Goal: Navigation & Orientation: Find specific page/section

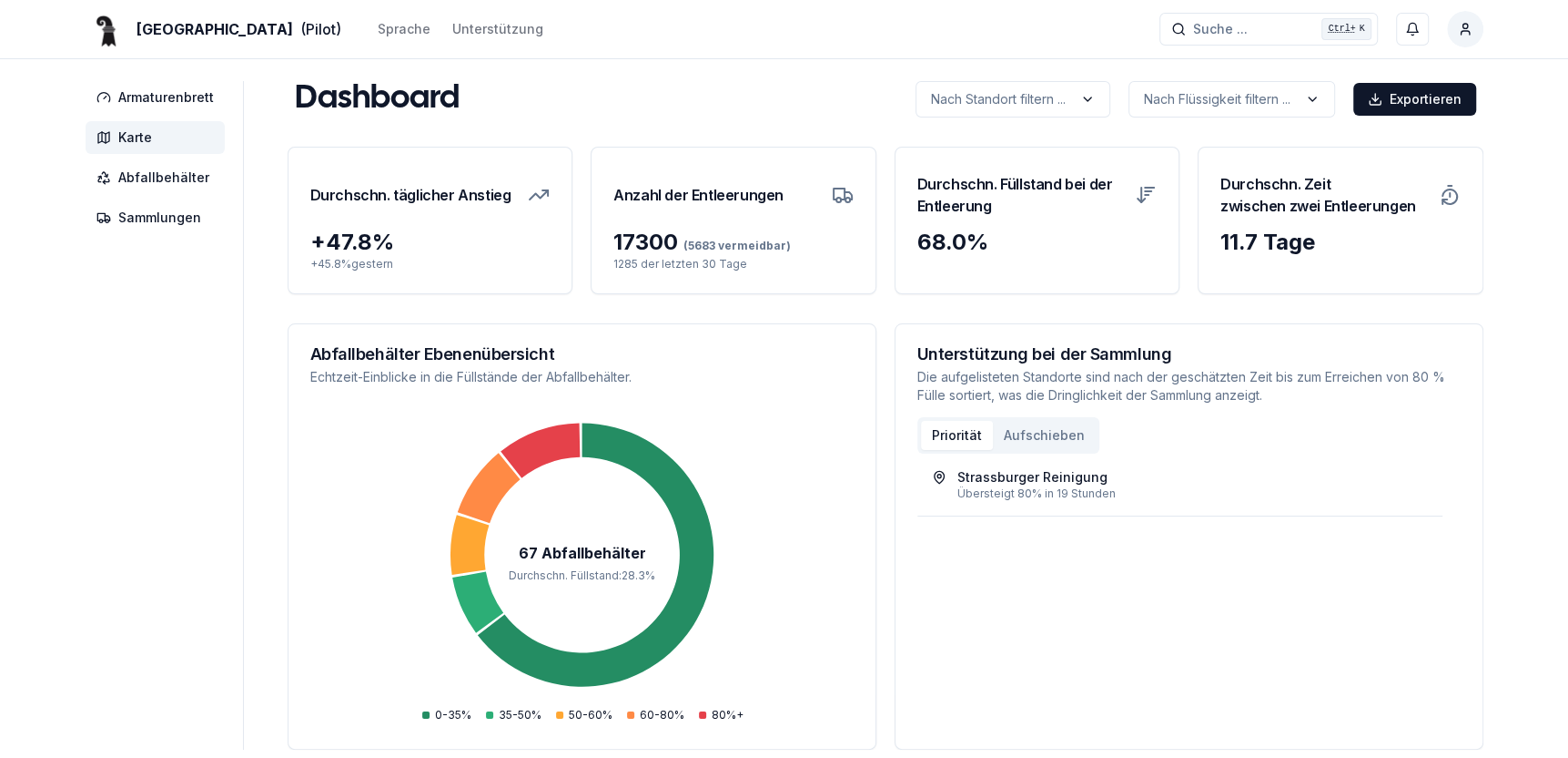
click at [127, 135] on span "Karte" at bounding box center [135, 137] width 34 height 18
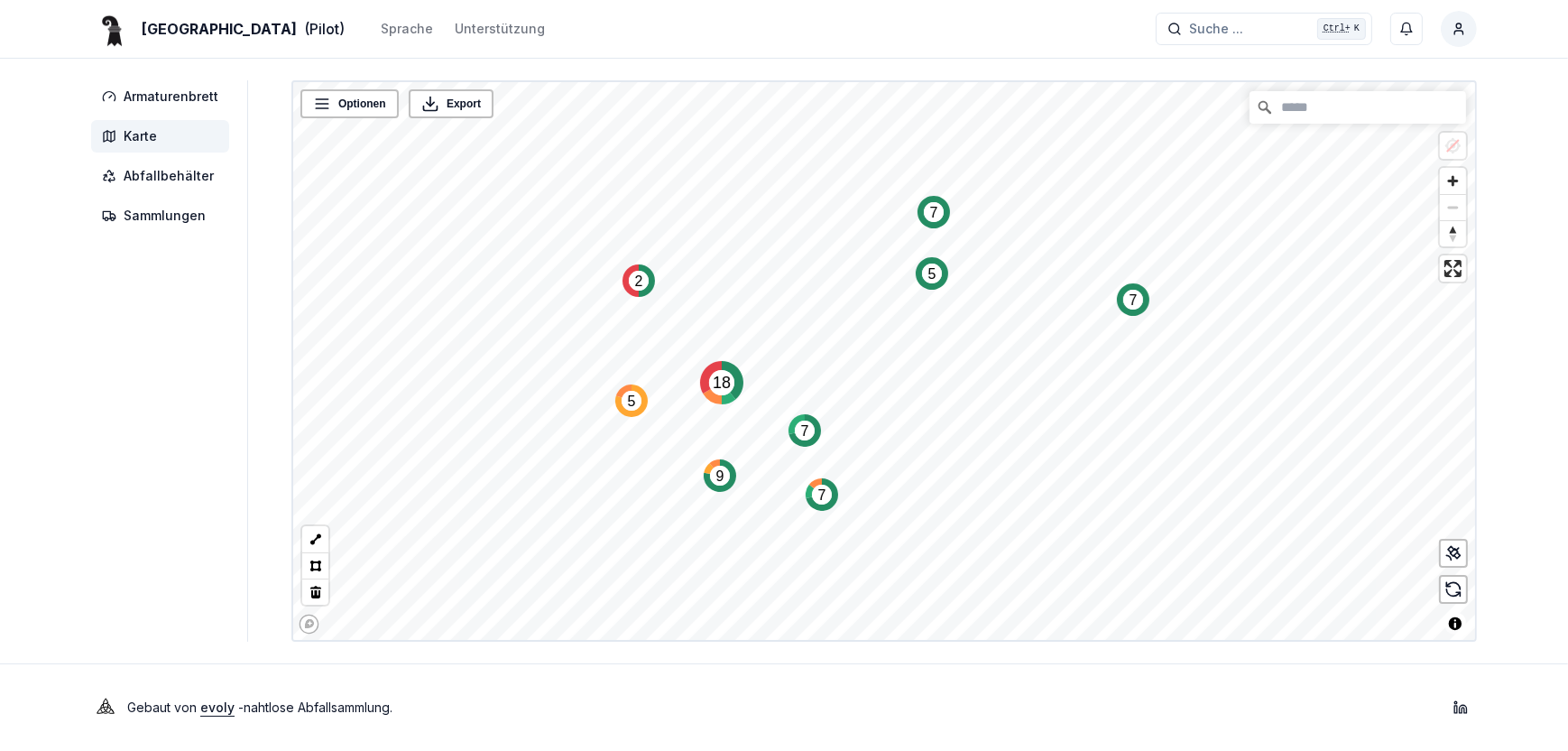
click at [931, 274] on text "5" at bounding box center [932, 273] width 8 height 16
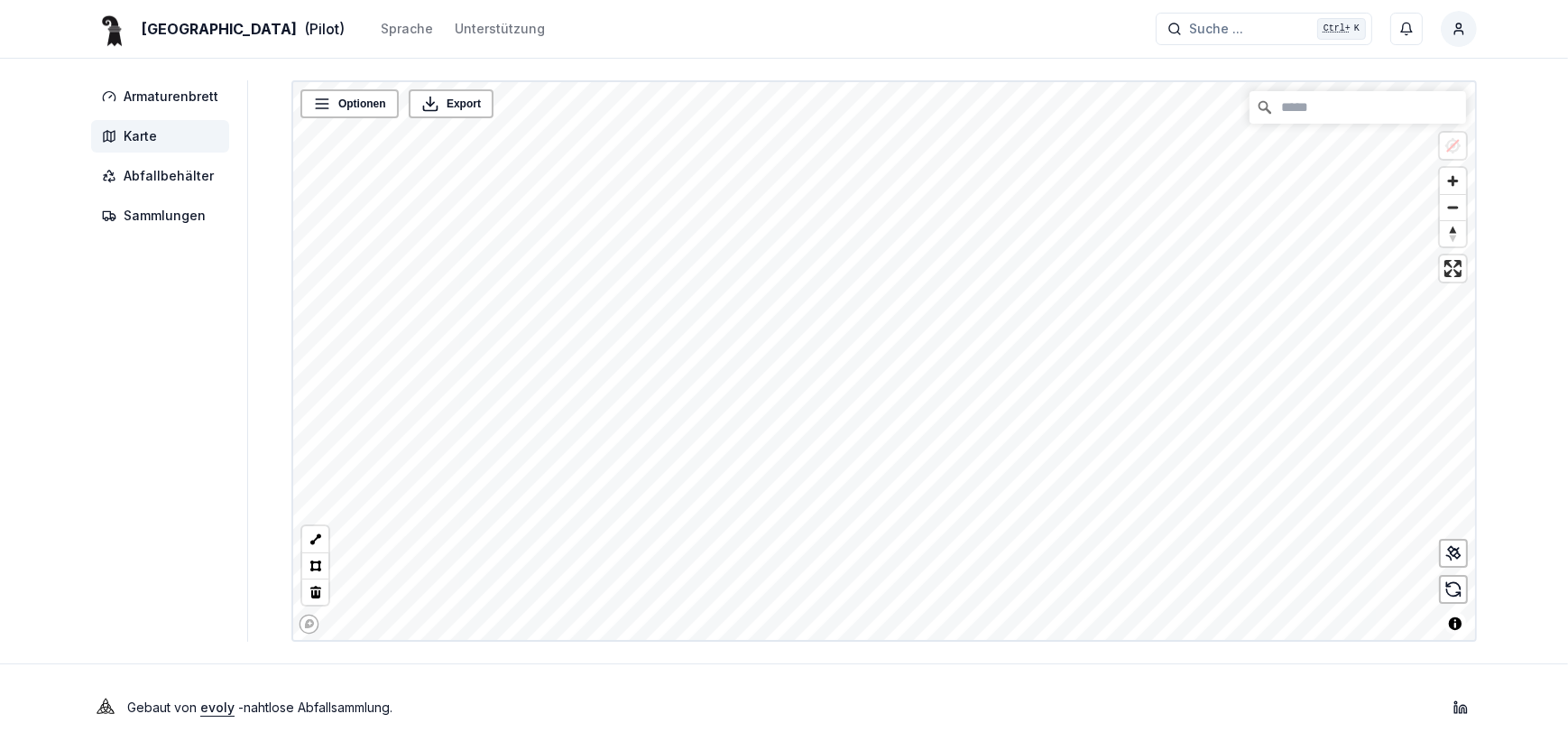
click at [971, 735] on div "Basel (Pilot) Sprache Unterstützung Suche ... Suche ... Ctrl+ K Roland Oberli A…" at bounding box center [784, 376] width 1568 height 751
click at [1019, 708] on div "Basel (Pilot) Sprache Unterstützung Suche ... Suche ... Ctrl+ K Roland Oberli A…" at bounding box center [784, 376] width 1568 height 751
click at [921, 710] on div "Basel (Pilot) Sprache Unterstützung Suche ... Suche ... Ctrl+ K Roland Oberli A…" at bounding box center [784, 376] width 1568 height 751
click at [863, 667] on div "Basel (Pilot) Sprache Unterstützung Suche ... Suche ... Ctrl+ K Roland Oberli A…" at bounding box center [784, 376] width 1568 height 751
click at [1103, 679] on div "Basel (Pilot) Sprache Unterstützung Suche ... Suche ... Ctrl+ K Roland Oberli A…" at bounding box center [784, 376] width 1568 height 751
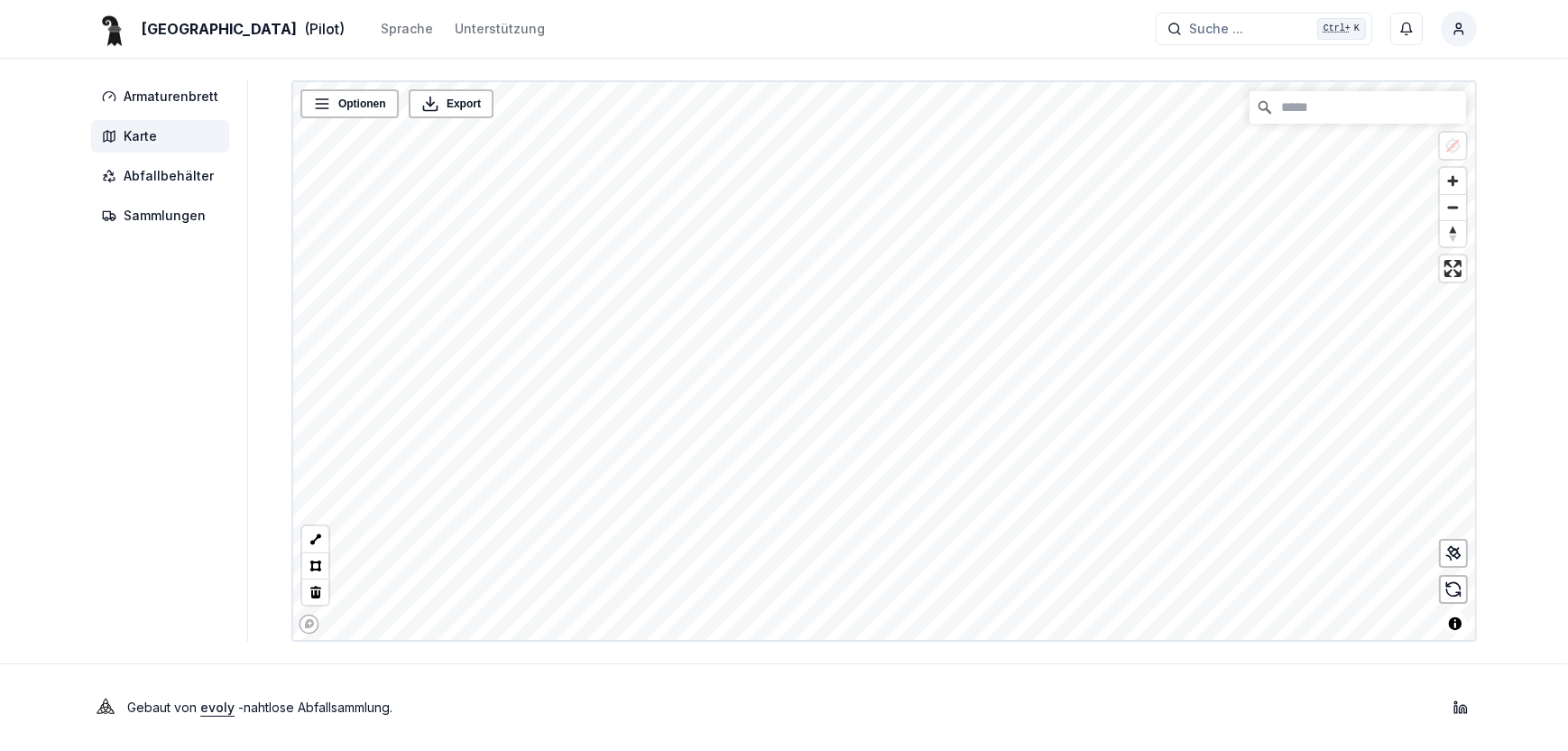
click at [945, 672] on div "Basel (Pilot) Sprache Unterstützung Suche ... Suche ... Ctrl+ K Roland Oberli A…" at bounding box center [784, 376] width 1568 height 751
click at [917, 77] on div "Basel (Pilot) Sprache Unterstützung Suche ... Suche ... Ctrl+ K Roland Oberli A…" at bounding box center [784, 376] width 1568 height 751
